Goal: Ask a question

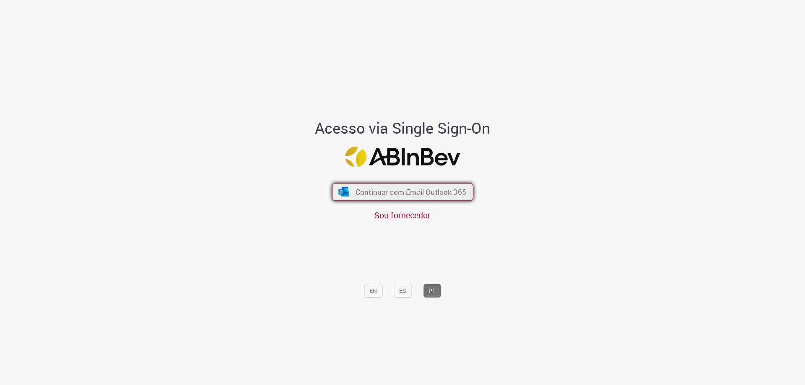
click at [392, 193] on span "Continuar com Email Outlook 365" at bounding box center [410, 192] width 111 height 10
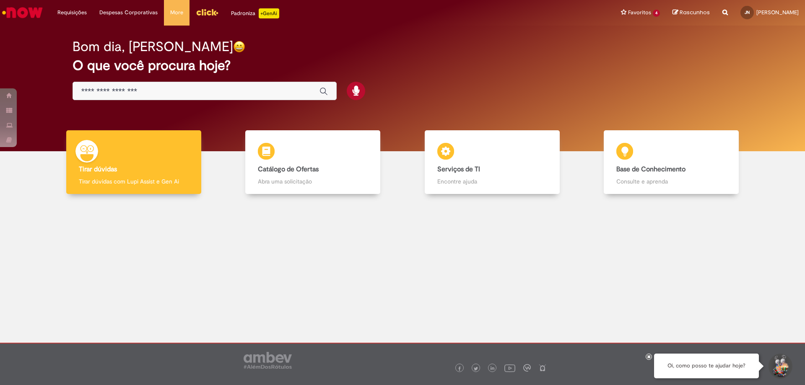
drag, startPoint x: 23, startPoint y: 0, endPoint x: 168, endPoint y: 252, distance: 290.4
click at [168, 252] on div at bounding box center [402, 265] width 793 height 131
click at [79, 91] on div "Global" at bounding box center [205, 91] width 264 height 19
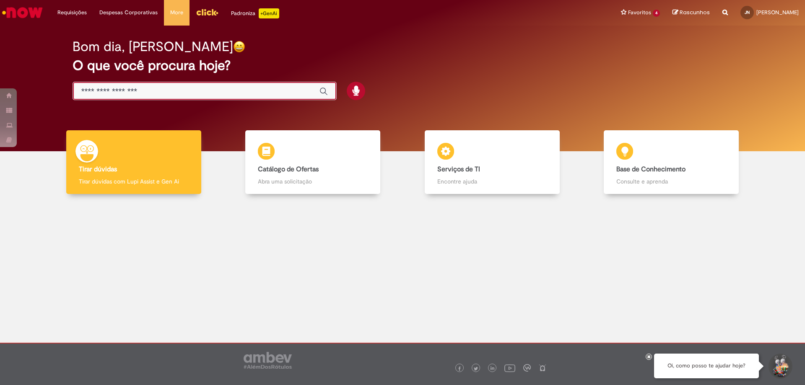
click at [172, 94] on input "Basta digitar aqui" at bounding box center [196, 92] width 230 height 10
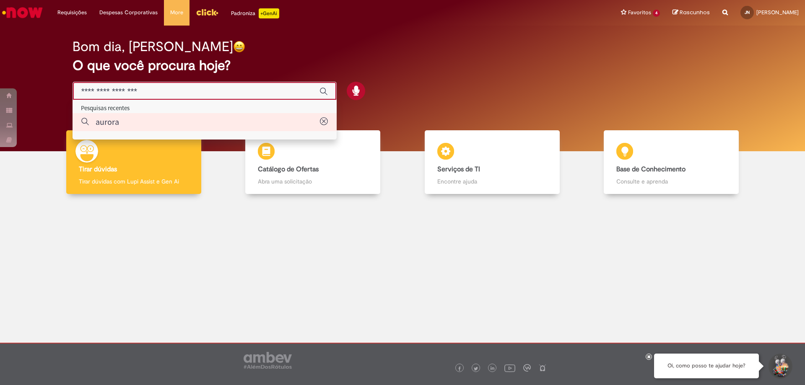
type input "******"
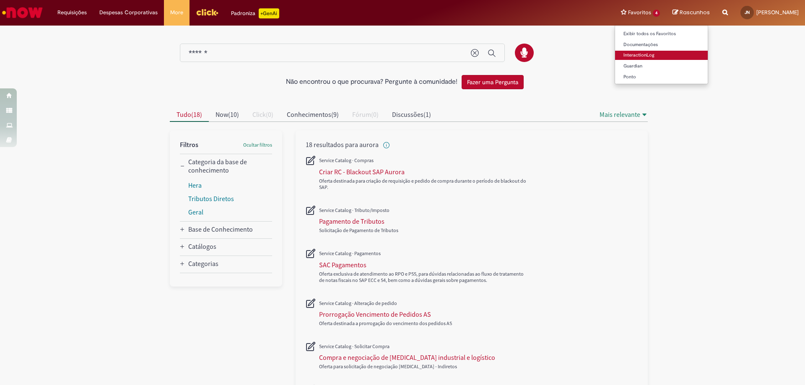
click at [624, 54] on link "InteractionLog" at bounding box center [661, 55] width 93 height 9
click at [623, 34] on link "Exibir todos os Favoritos" at bounding box center [661, 33] width 93 height 9
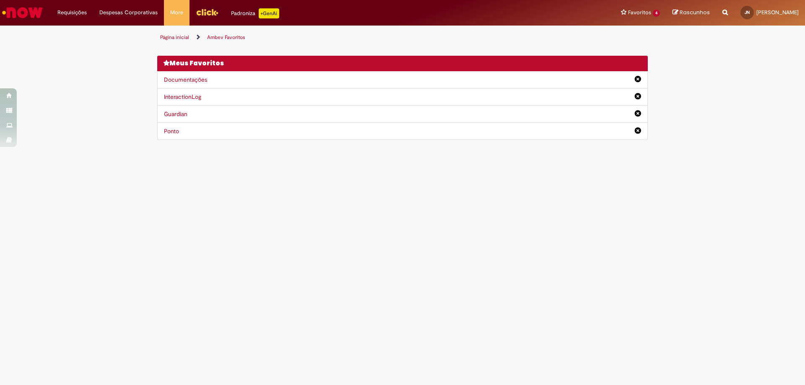
click at [805, 62] on div "Página inicial Ambev Favoritos Você não tem nenhum favoritos Depois de adiciona…" at bounding box center [402, 89] width 805 height 119
click at [17, 11] on img "Ir para a Homepage" at bounding box center [22, 12] width 43 height 17
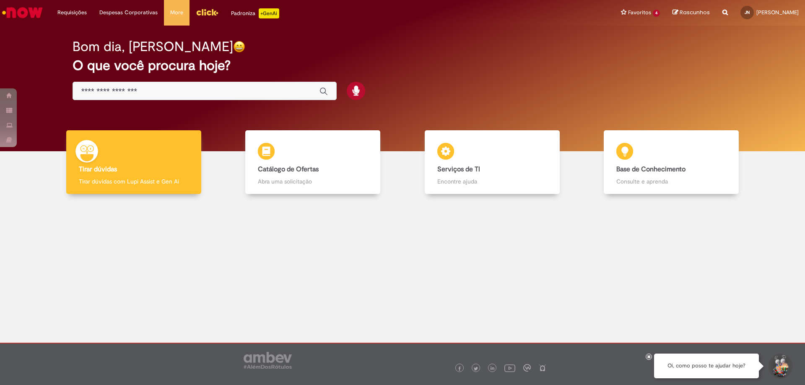
click at [81, 92] on div "Global" at bounding box center [205, 91] width 264 height 19
click at [320, 92] on icon "Enviar pesquisa" at bounding box center [324, 91] width 8 height 8
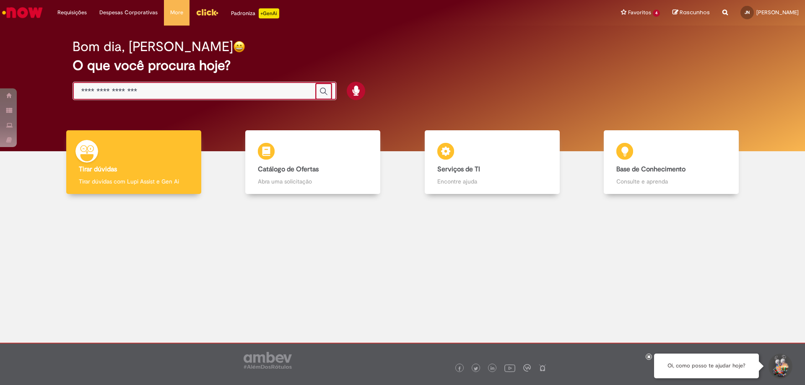
click at [155, 89] on input "Basta digitar aqui" at bounding box center [196, 92] width 230 height 10
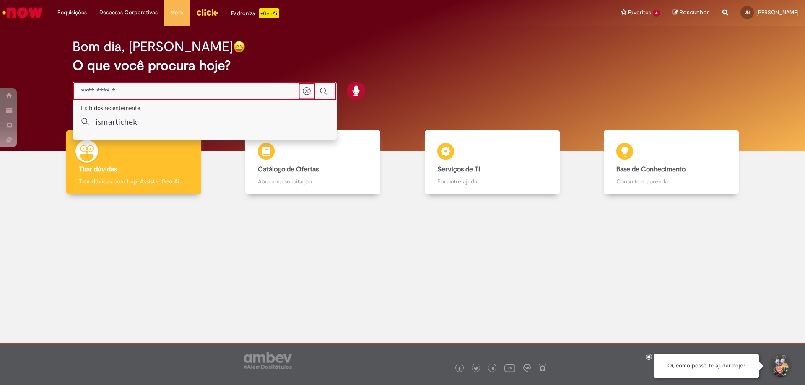
type input "**********"
click at [565, 79] on div "Bom dia, Jose O que você procura hoje?" at bounding box center [403, 69] width 690 height 71
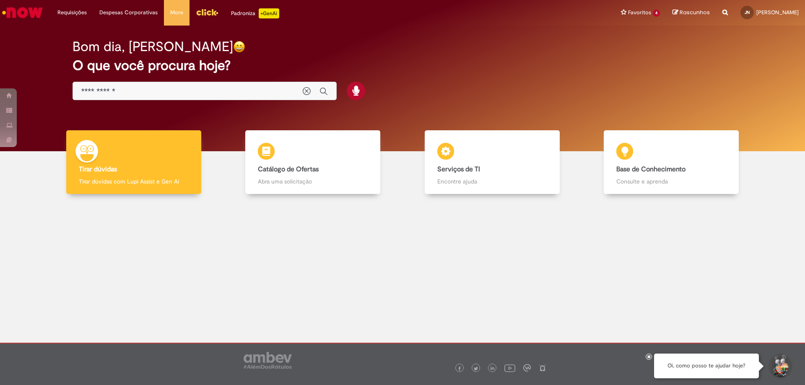
click at [324, 58] on h2 "O que você procura hoje?" at bounding box center [403, 65] width 661 height 15
click at [325, 95] on icon "Enviar pesquisa" at bounding box center [324, 91] width 8 height 8
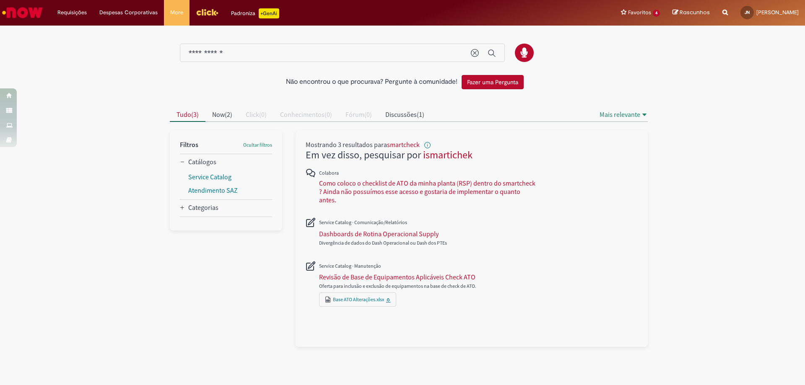
drag, startPoint x: 766, startPoint y: 108, endPoint x: 679, endPoint y: 87, distance: 89.8
click at [764, 107] on div "Não encontrou o que procurava? Pergunte à comunidade! Fazer uma Pergunta Cancel…" at bounding box center [402, 187] width 805 height 320
click at [202, 11] on img "Menu Cabeçalho" at bounding box center [207, 12] width 23 height 13
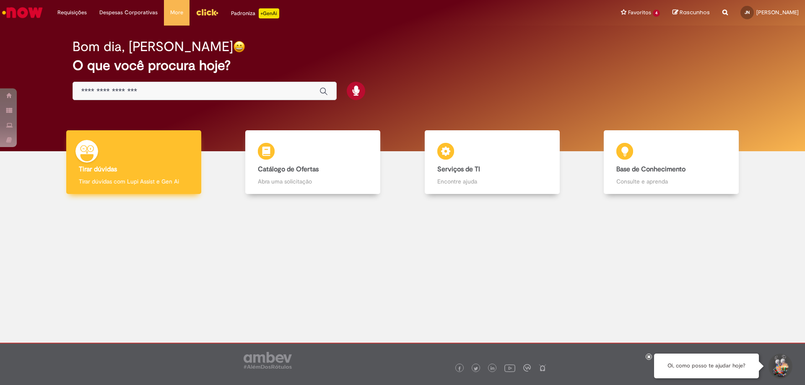
click at [184, 172] on h4 "Tirar dúvidas" at bounding box center [134, 170] width 110 height 8
